Goal: Task Accomplishment & Management: Manage account settings

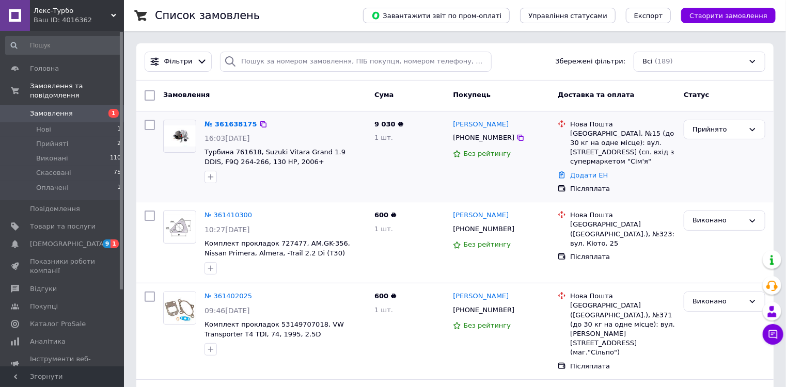
click at [193, 140] on img at bounding box center [180, 136] width 32 height 22
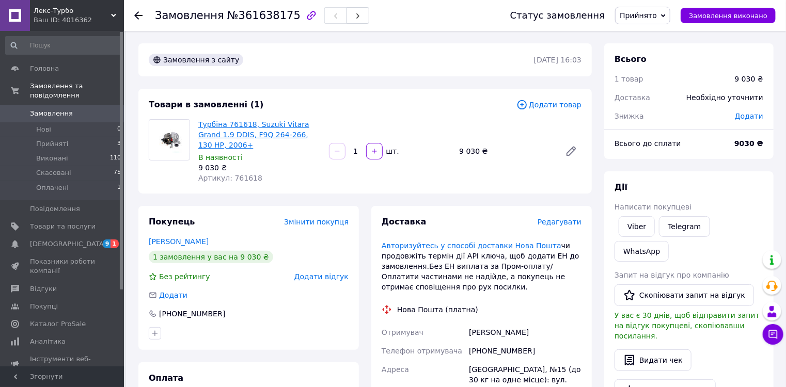
click at [287, 132] on link "Турбіна 761618, Suzuki Vitara Grand 1.9 DDIS, F9Q 264-266, 130 HP, 2006+" at bounding box center [253, 134] width 111 height 29
click at [32, 105] on link "Замовлення 0" at bounding box center [63, 114] width 127 height 18
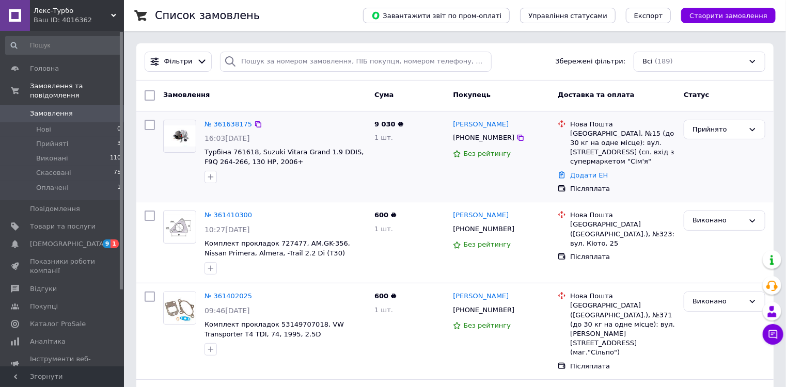
drag, startPoint x: 512, startPoint y: 122, endPoint x: 451, endPoint y: 124, distance: 60.9
click at [451, 124] on div "Анатолій Сурнік +380689779741 Без рейтингу" at bounding box center [501, 157] width 105 height 83
copy link "[PERSON_NAME]"
click at [516, 138] on icon at bounding box center [520, 138] width 8 height 8
click at [581, 135] on div "[GEOGRAPHIC_DATA], №15 (до 30 кг на одне місце): вул. [STREET_ADDRESS] (сп. вхі…" at bounding box center [622, 148] width 105 height 38
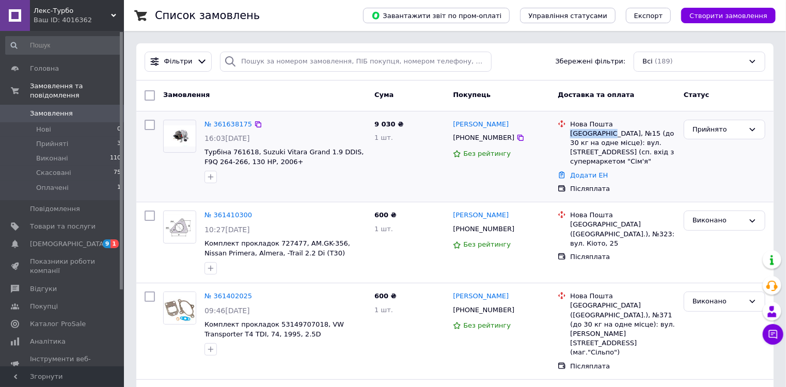
click at [581, 135] on div "[GEOGRAPHIC_DATA], №15 (до 30 кг на одне місце): вул. [STREET_ADDRESS] (сп. вхі…" at bounding box center [622, 148] width 105 height 38
copy div "Краматорськ"
click at [591, 179] on link "Додати ЕН" at bounding box center [589, 175] width 38 height 8
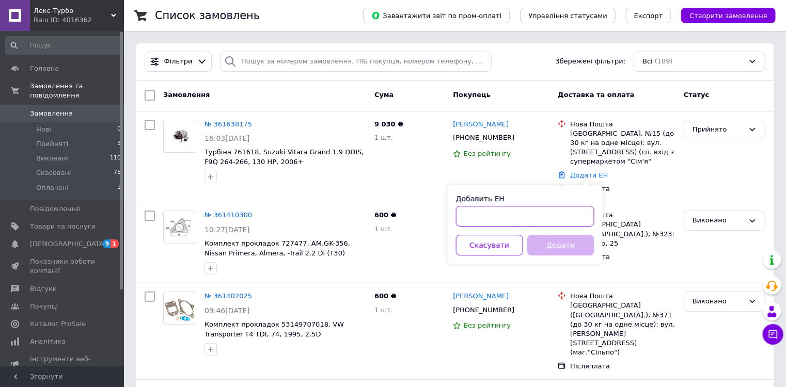
click at [517, 217] on input "Добавить ЕН" at bounding box center [525, 216] width 138 height 21
paste input "20451247422029"
type input "20451247422029"
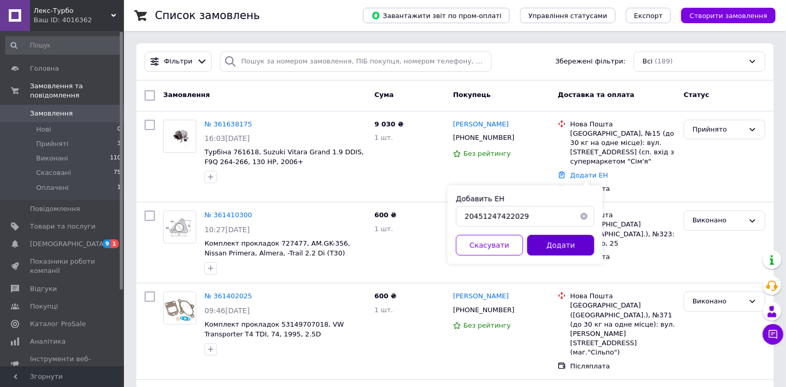
click at [554, 248] on button "Додати" at bounding box center [560, 245] width 67 height 21
